Goal: Find specific page/section: Find specific page/section

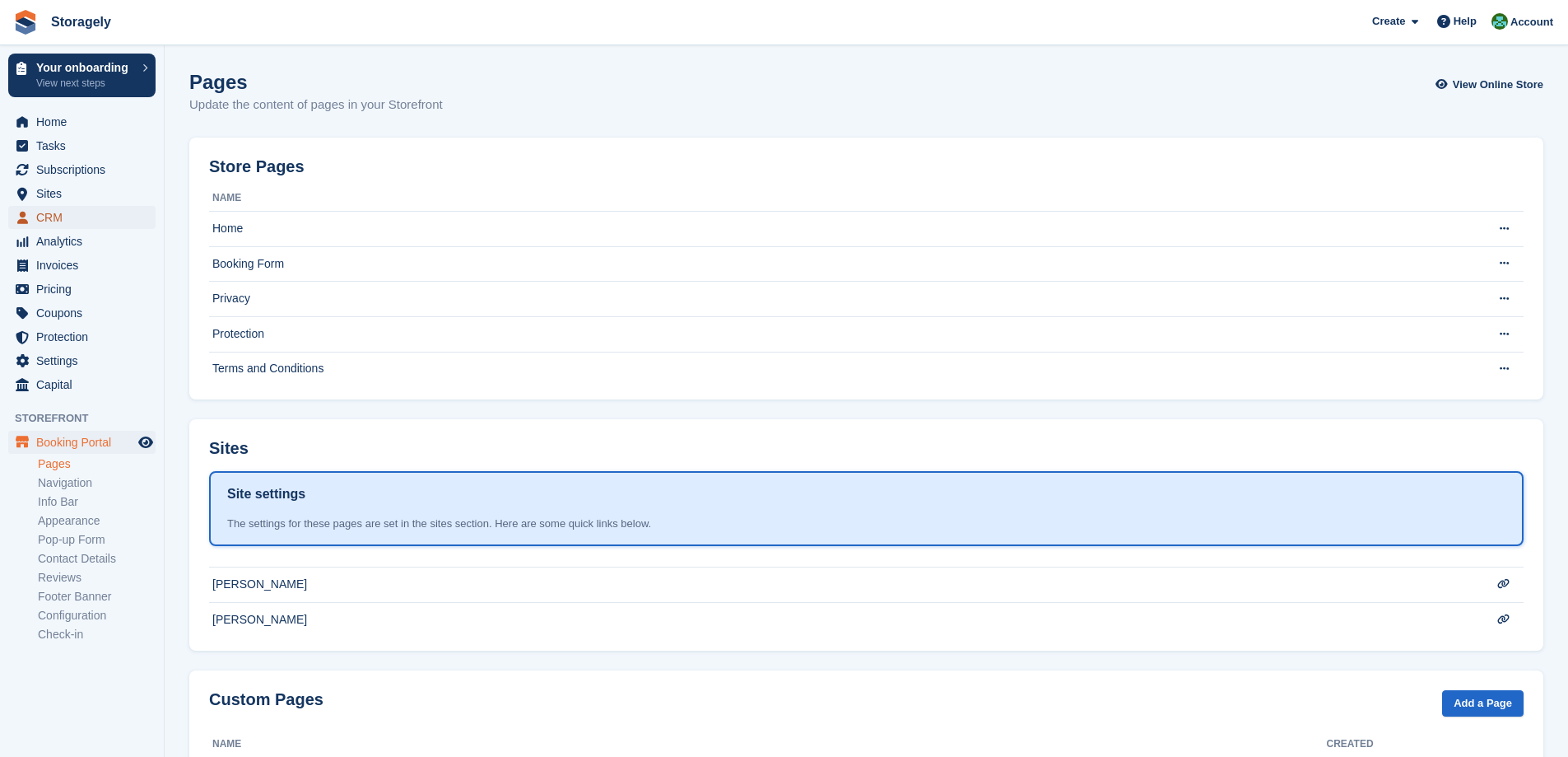
click at [82, 215] on span "CRM" at bounding box center [86, 217] width 99 height 23
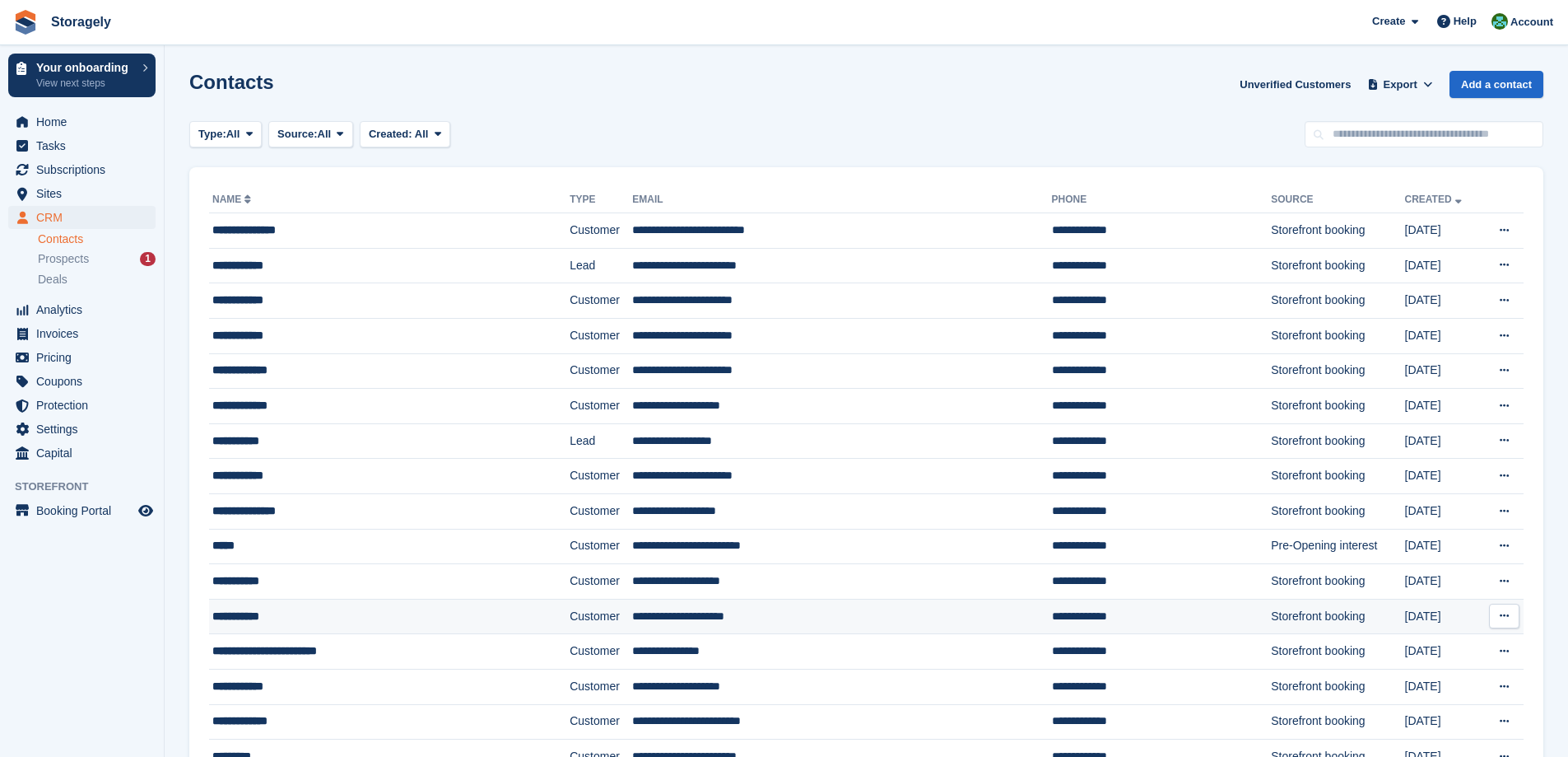
click at [271, 614] on div "**********" at bounding box center [354, 616] width 284 height 18
click at [51, 125] on span "Home" at bounding box center [86, 122] width 99 height 23
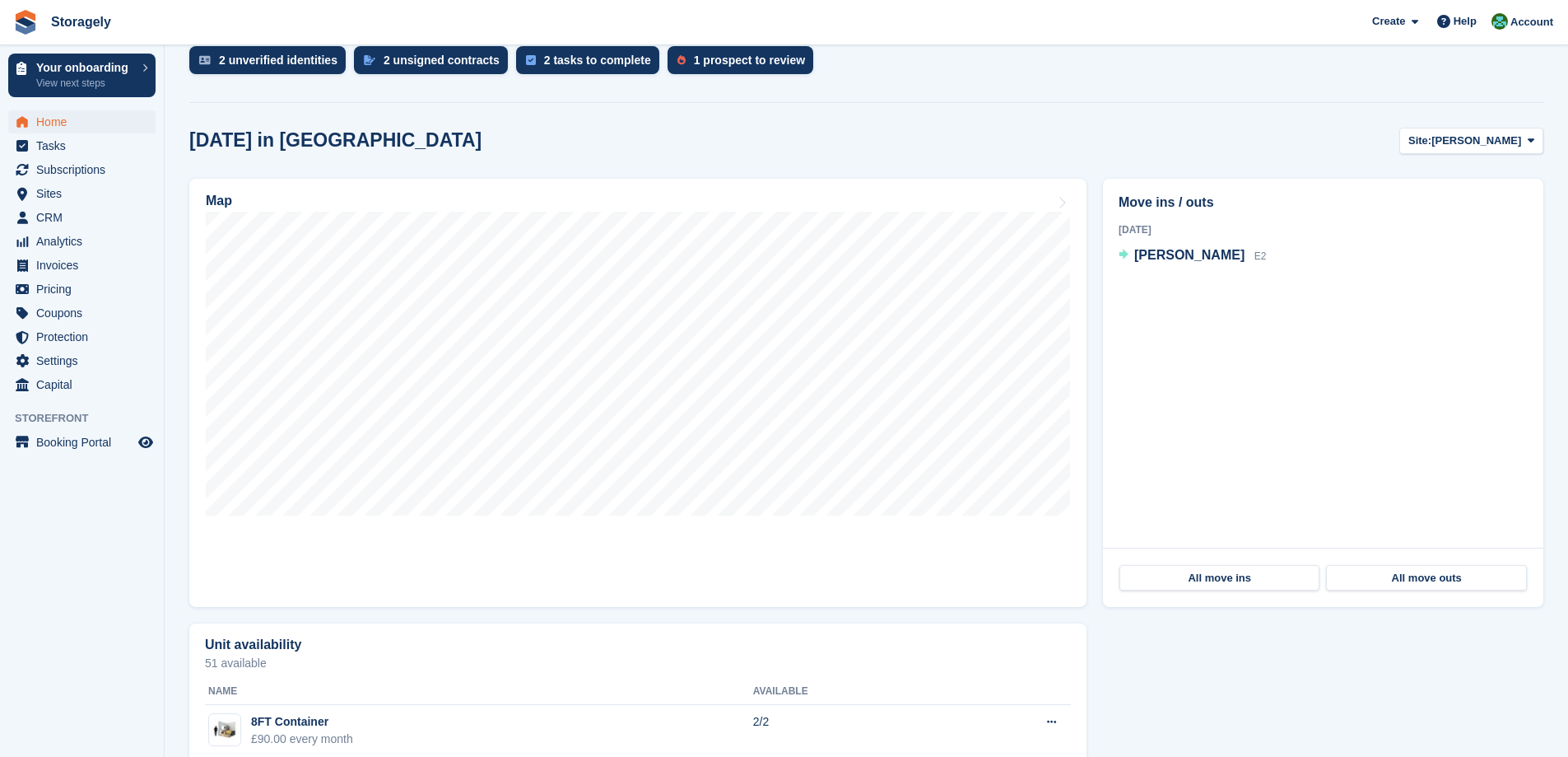
scroll to position [330, 0]
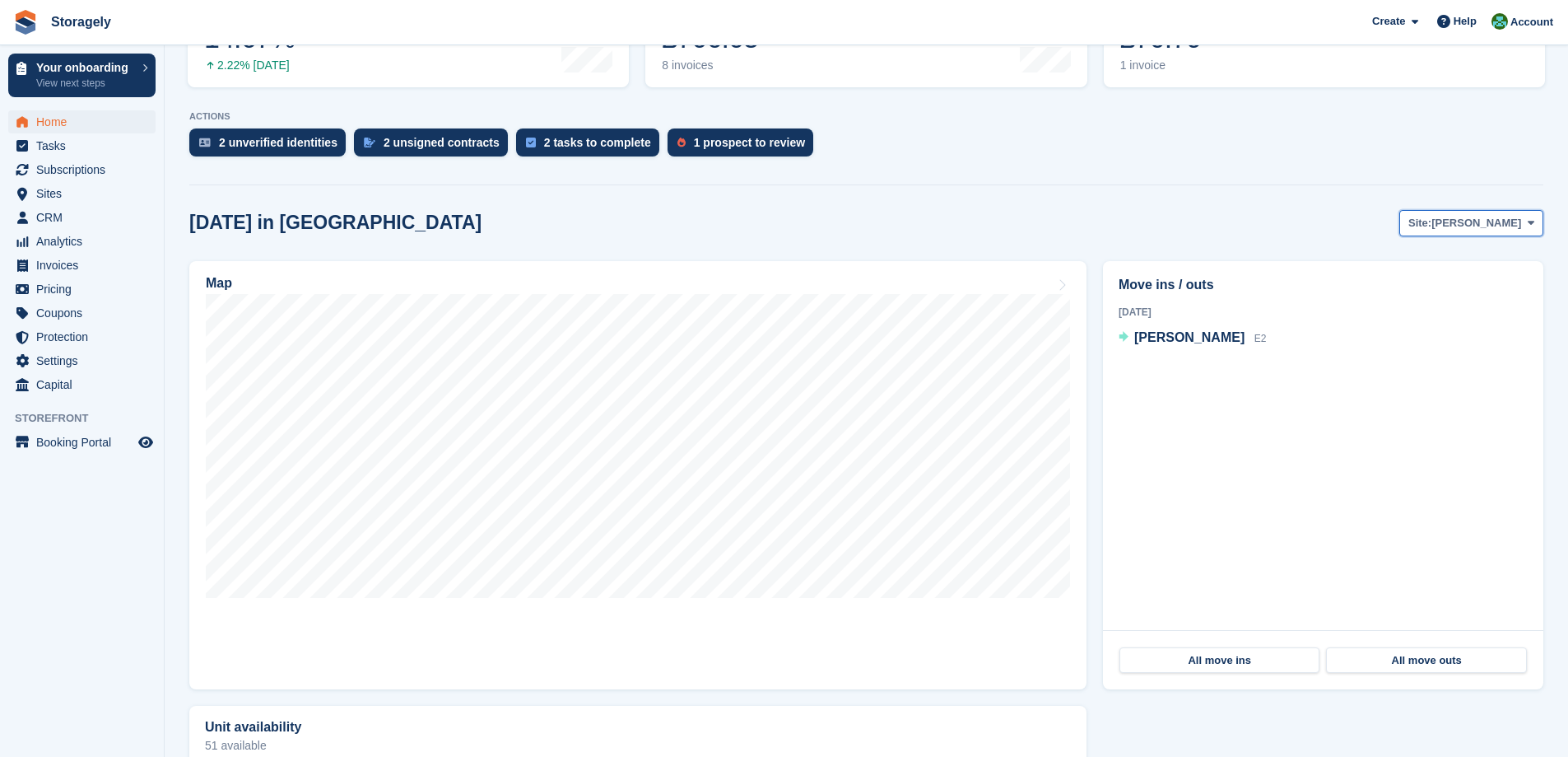
click at [1494, 221] on span "[PERSON_NAME]" at bounding box center [1476, 223] width 89 height 17
click at [1458, 286] on link "[PERSON_NAME]" at bounding box center [1464, 291] width 143 height 30
